Goal: Use online tool/utility: Utilize a website feature to perform a specific function

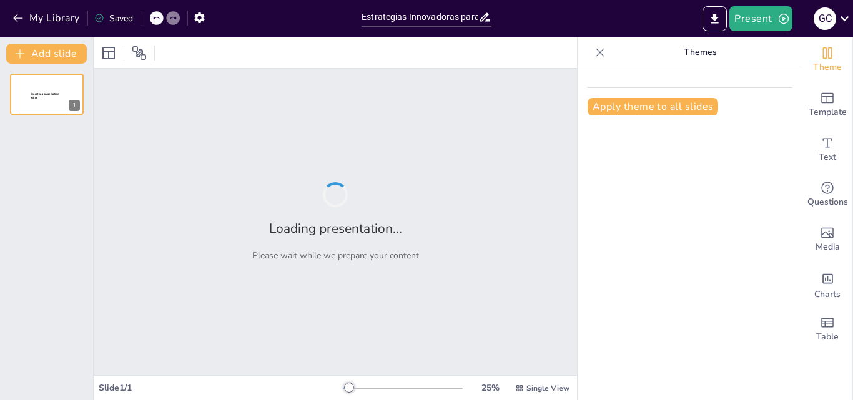
type input "Estrategias Innovadoras para la Prevención y Control del Asma Bronquial en Jóve…"
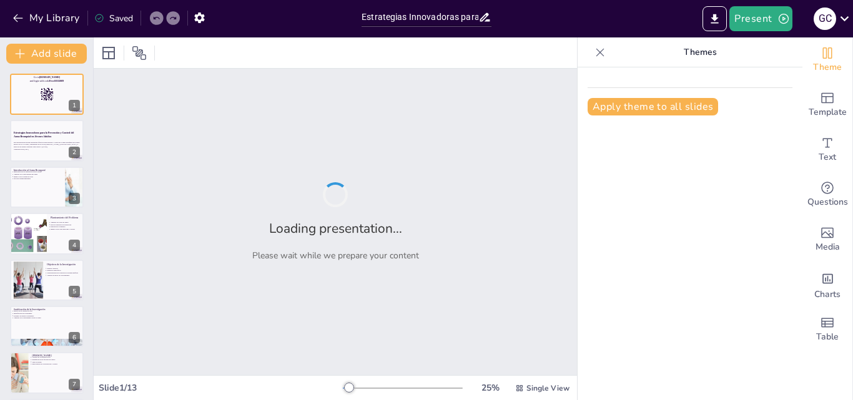
checkbox input "true"
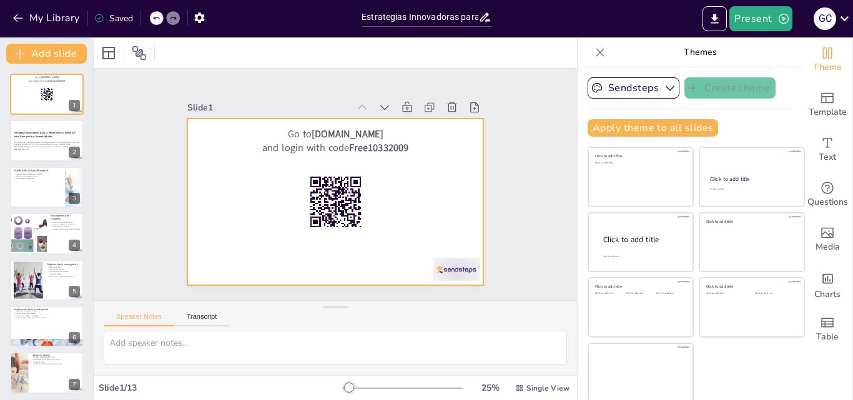
click at [411, 199] on div at bounding box center [322, 197] width 322 height 332
checkbox input "true"
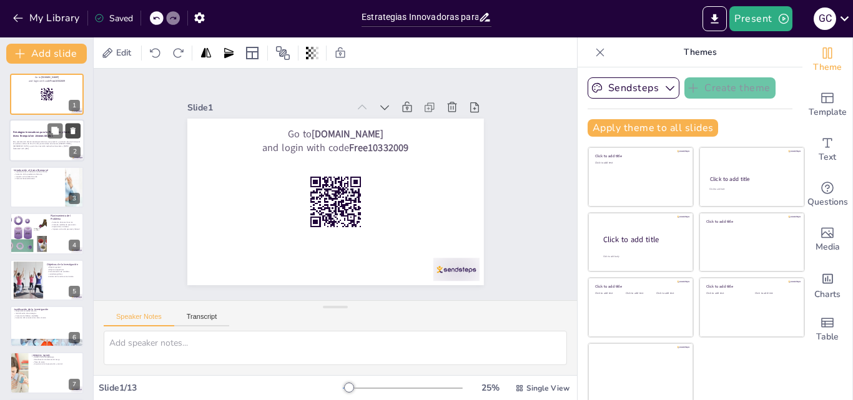
click at [69, 136] on button at bounding box center [73, 131] width 15 height 15
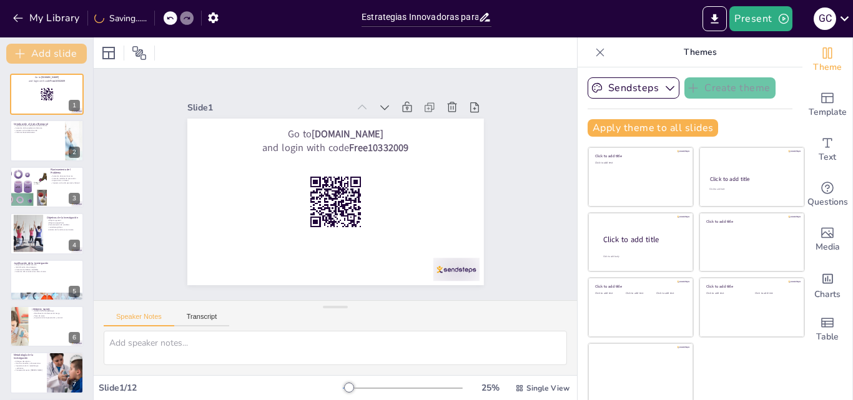
checkbox input "true"
click at [156, 17] on icon at bounding box center [155, 17] width 7 height 7
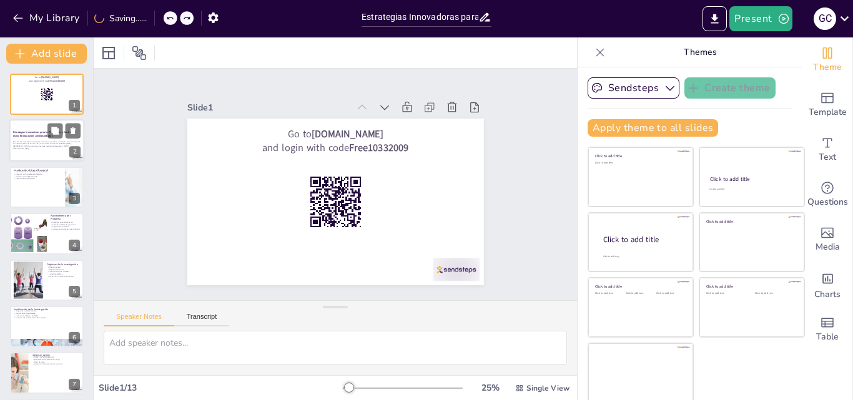
click at [28, 144] on p "Esta presentación aborda estrategias efectivas para prevenir y controlar el asm…" at bounding box center [46, 144] width 67 height 7
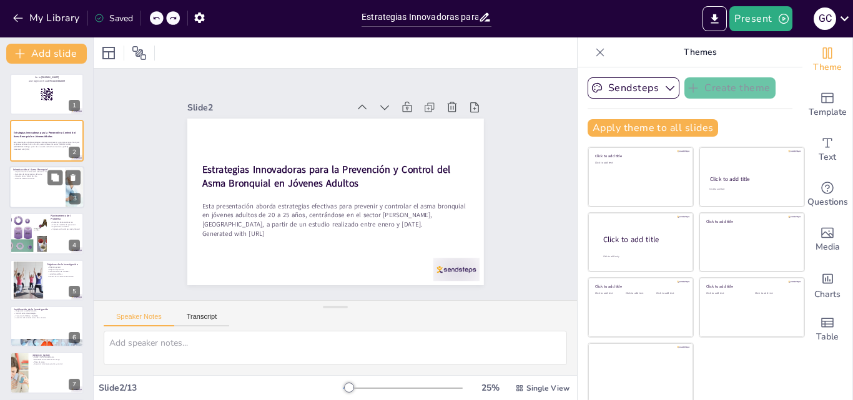
checkbox input "true"
click at [19, 196] on div at bounding box center [46, 187] width 75 height 42
type textarea "La educación sobre el asma es vital para que los pacientes y sus familias compr…"
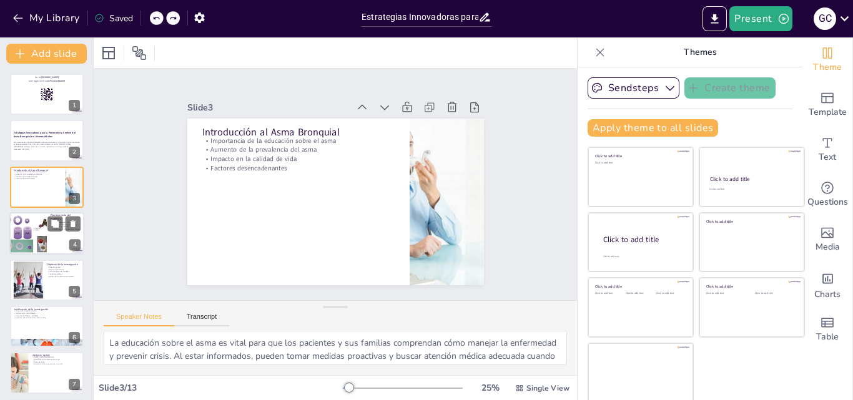
checkbox input "true"
click at [21, 235] on div at bounding box center [28, 233] width 59 height 42
type textarea "El aumento de casos de asma en el sector es alarmante y requiere una intervenci…"
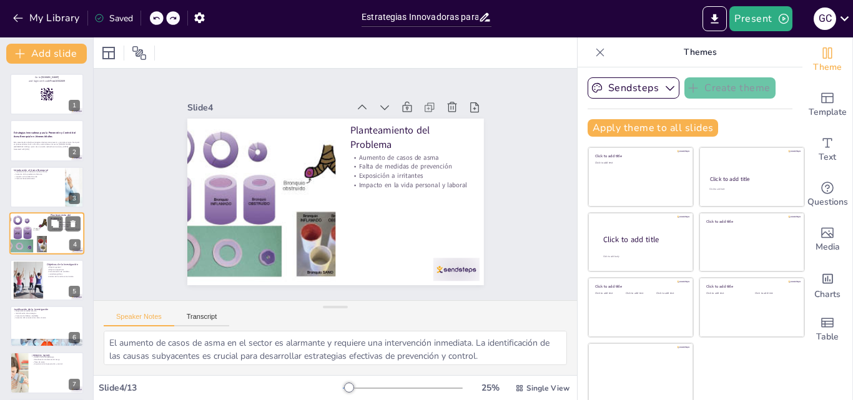
scroll to position [2, 0]
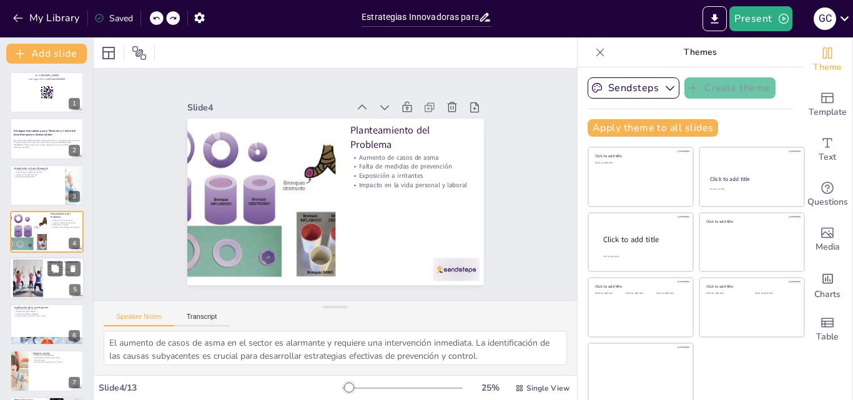
checkbox input "true"
click at [26, 280] on div at bounding box center [28, 278] width 58 height 38
type textarea "El objetivo general de la investigación es crucial, ya que establece la direcci…"
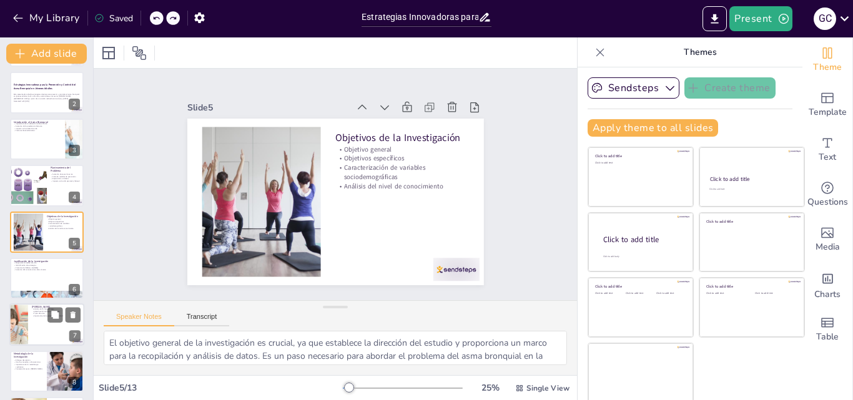
checkbox input "true"
click at [32, 317] on p "Importancia de la prevención y control" at bounding box center [56, 316] width 49 height 2
type textarea "El análisis de la fisiopatología del asma es crucial para entender cómo se desa…"
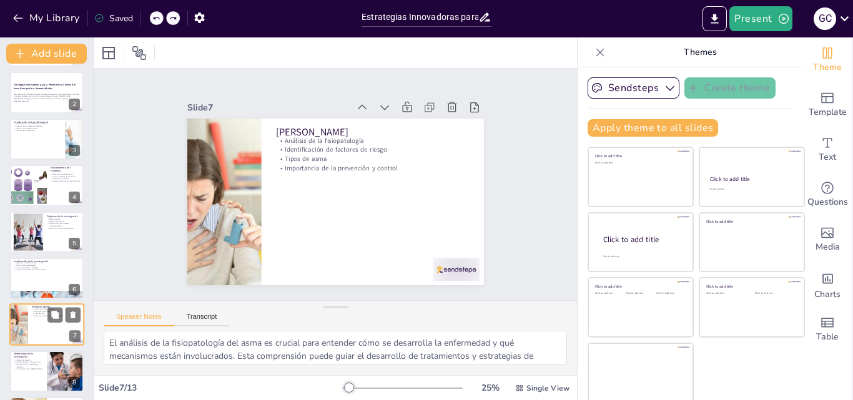
scroll to position [141, 0]
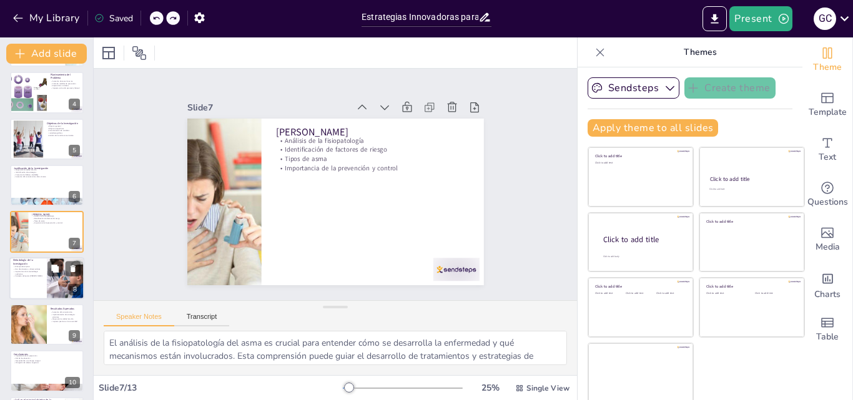
checkbox input "true"
click at [36, 281] on div at bounding box center [46, 278] width 75 height 42
type textarea "El enfoque descriptivo de la investigación permite obtener una visión clara de …"
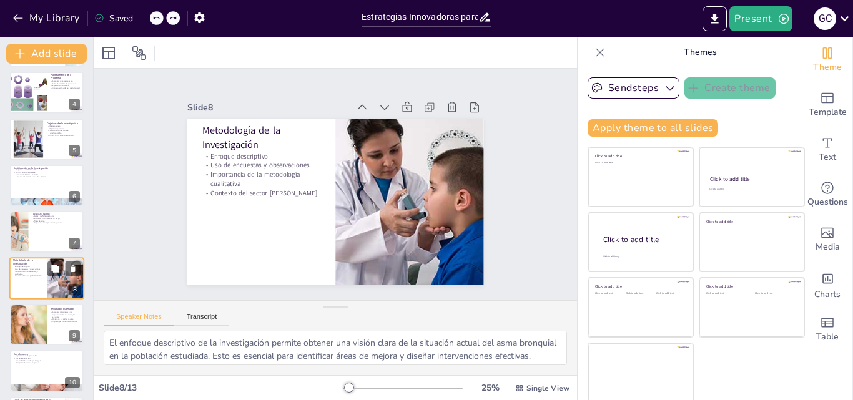
scroll to position [187, 0]
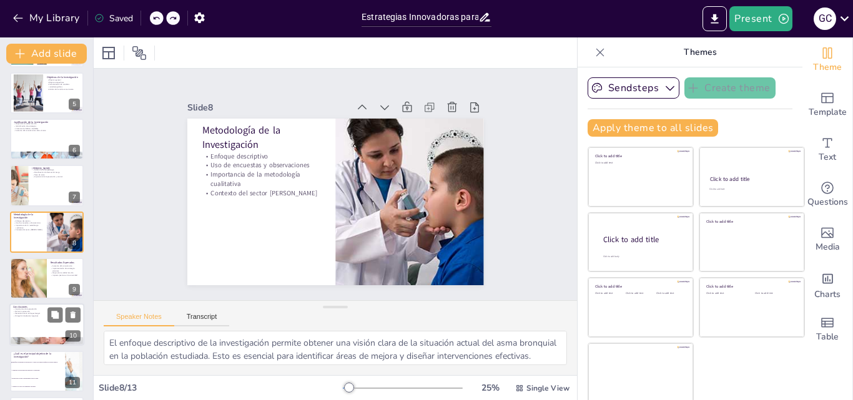
checkbox input "true"
click at [37, 316] on p "Mitigación de efectos negativos" at bounding box center [46, 316] width 67 height 2
type textarea "La prevención es fundamental en el manejo del asma. Implementar medidas prevent…"
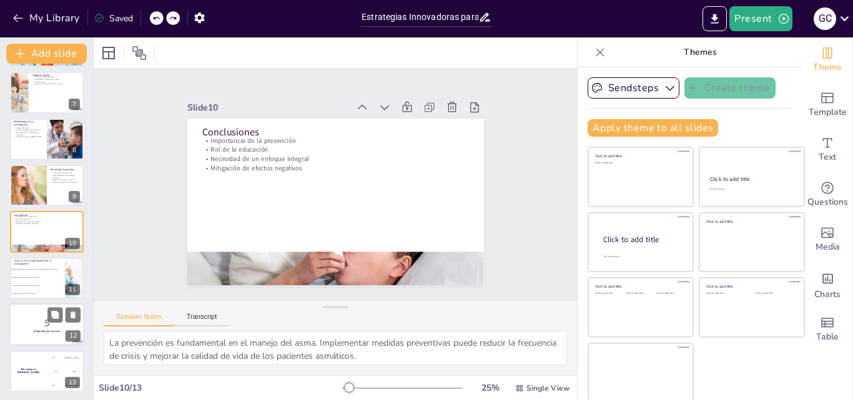
checkbox input "true"
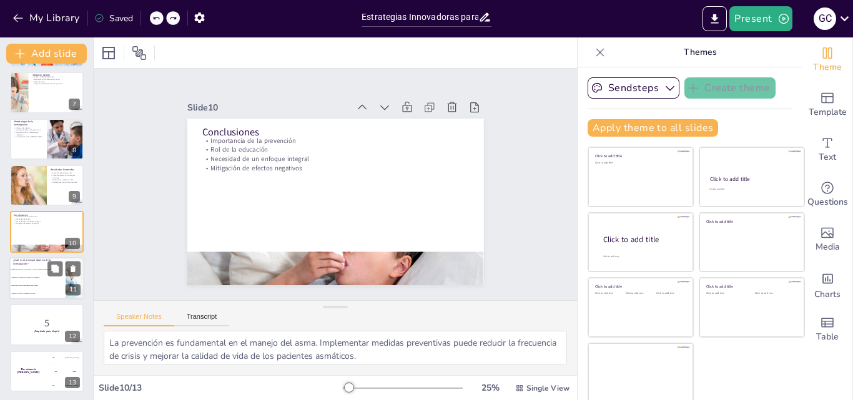
checkbox input "true"
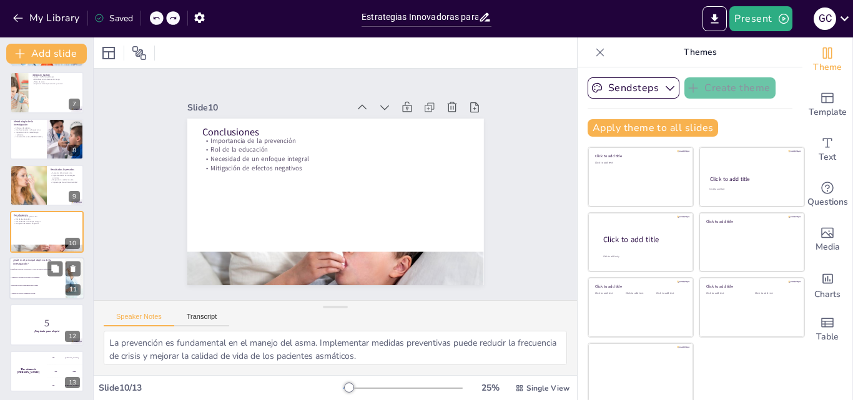
click at [35, 279] on li "Aumentar la prevalencia del asma en la comunidad." at bounding box center [37, 278] width 56 height 8
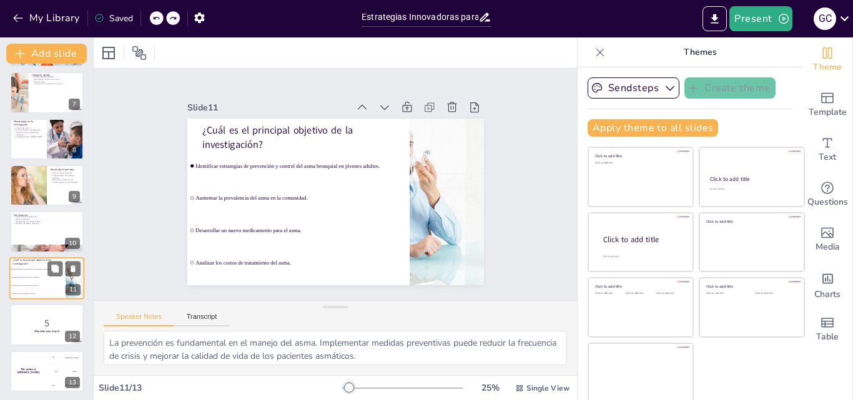
type textarea "La respuesta correcta es la opción 1, ya que el principal objetivo de la invest…"
checkbox input "true"
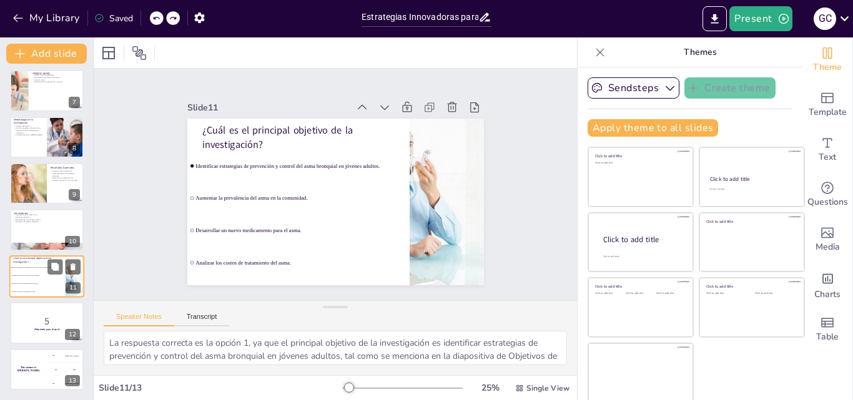
checkbox input "true"
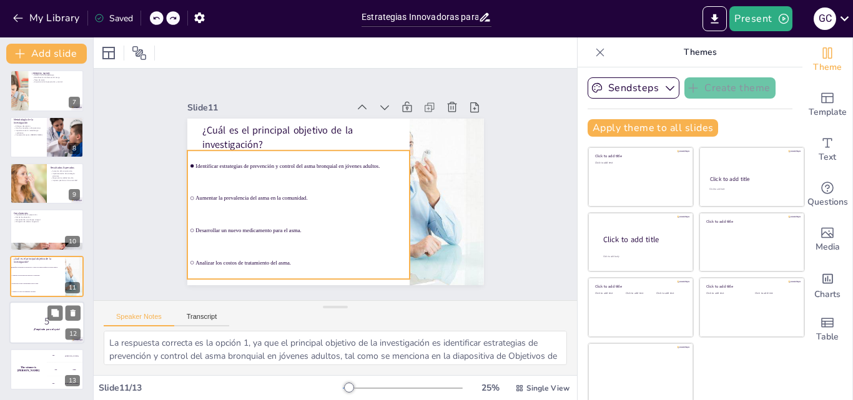
checkbox input "true"
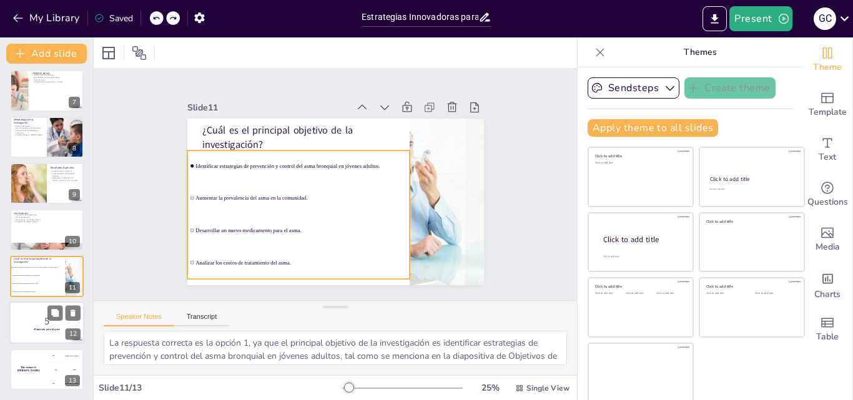
checkbox input "true"
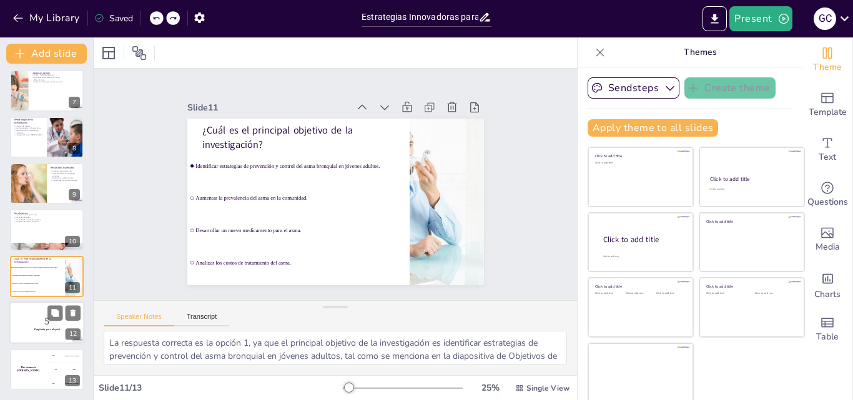
click at [27, 315] on p "5" at bounding box center [46, 322] width 67 height 14
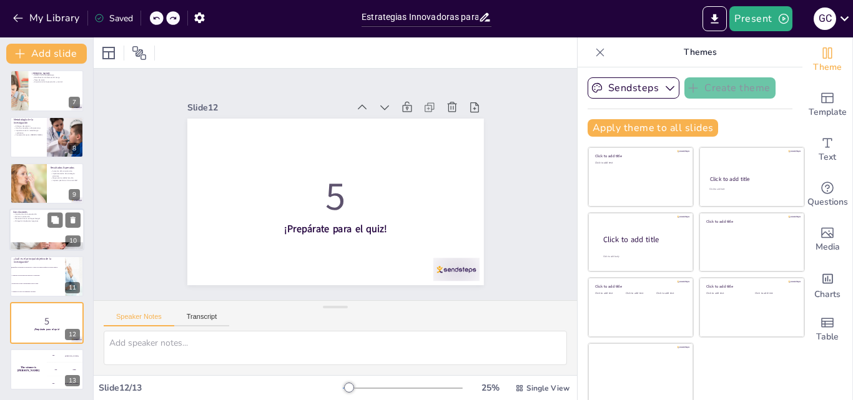
checkbox input "true"
click at [24, 231] on div at bounding box center [46, 230] width 75 height 42
type textarea "La prevención es fundamental en el manejo del asma. Implementar medidas prevent…"
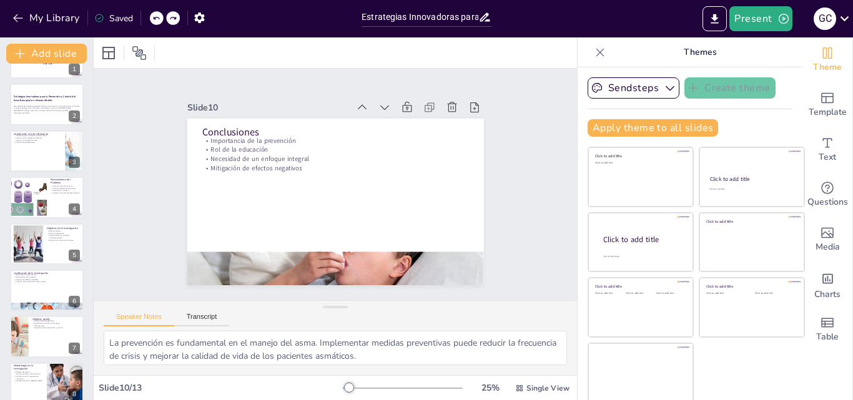
scroll to position [0, 0]
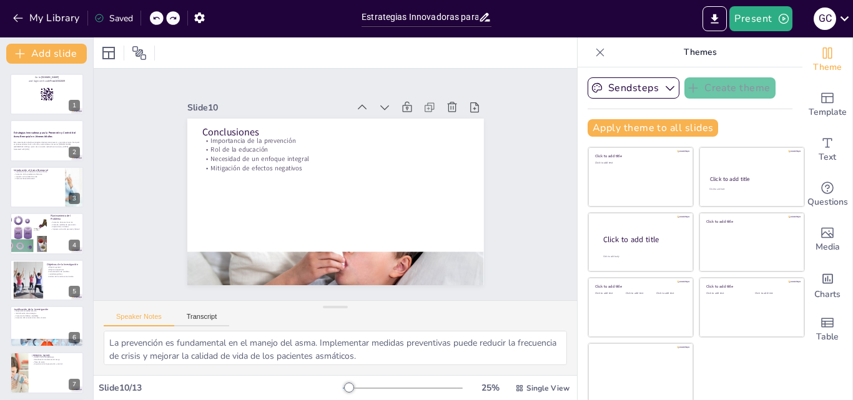
checkbox input "true"
